Goal: Navigation & Orientation: Find specific page/section

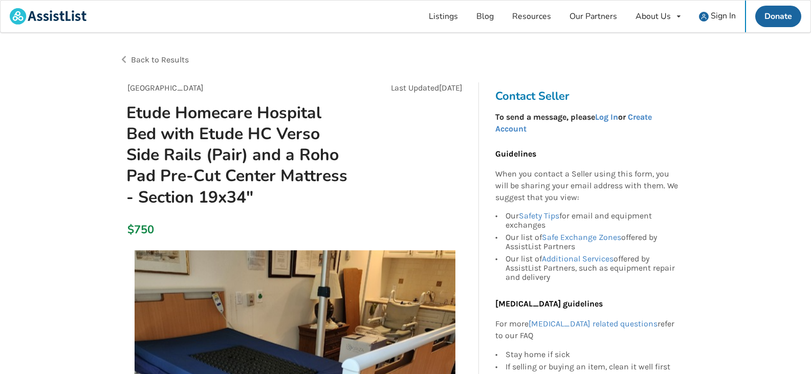
click at [144, 61] on span "Back to Results" at bounding box center [160, 60] width 58 height 10
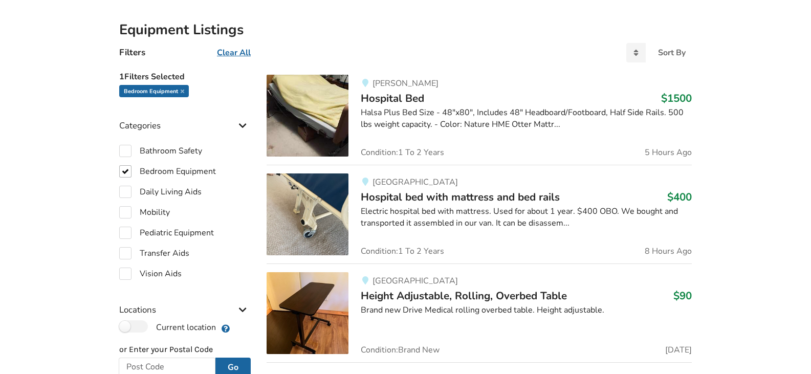
scroll to position [228, 0]
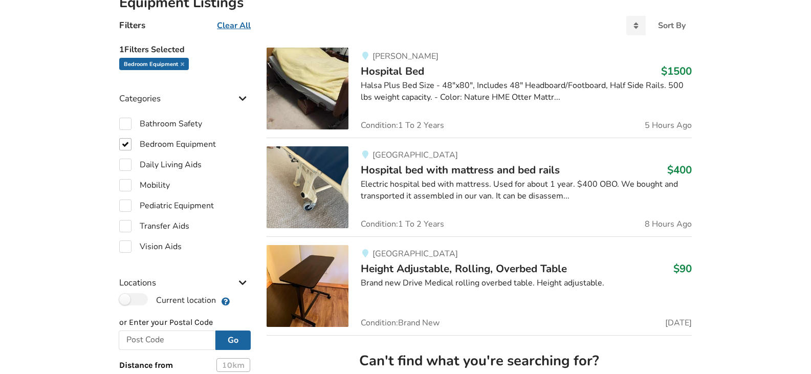
click at [497, 168] on span "Hospital bed with mattress and bed rails" at bounding box center [460, 170] width 199 height 14
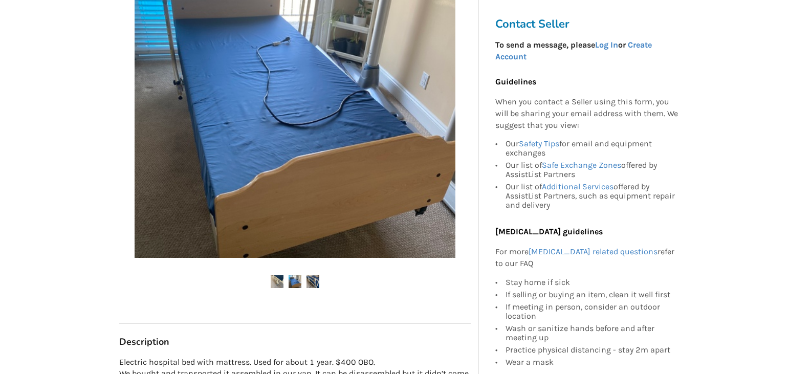
scroll to position [358, 0]
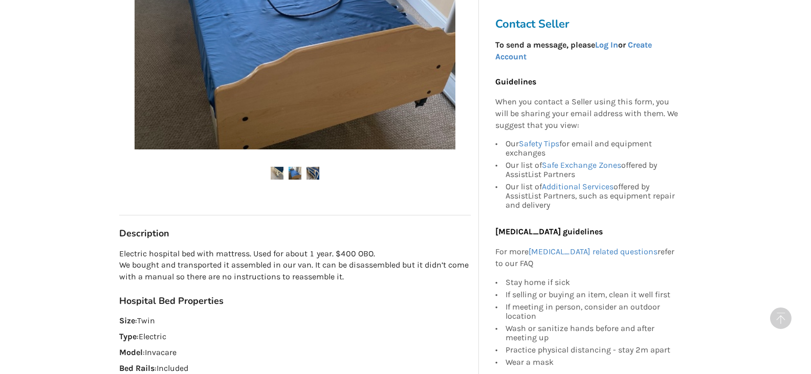
click at [301, 173] on img at bounding box center [295, 173] width 13 height 13
click at [318, 176] on img at bounding box center [313, 173] width 13 height 13
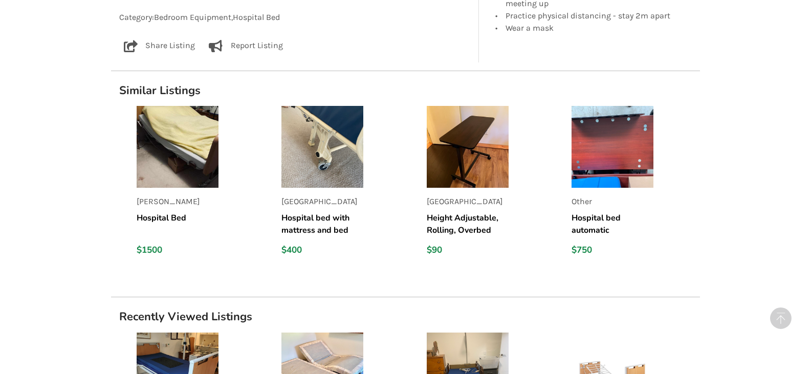
scroll to position [921, 0]
